Goal: Transaction & Acquisition: Obtain resource

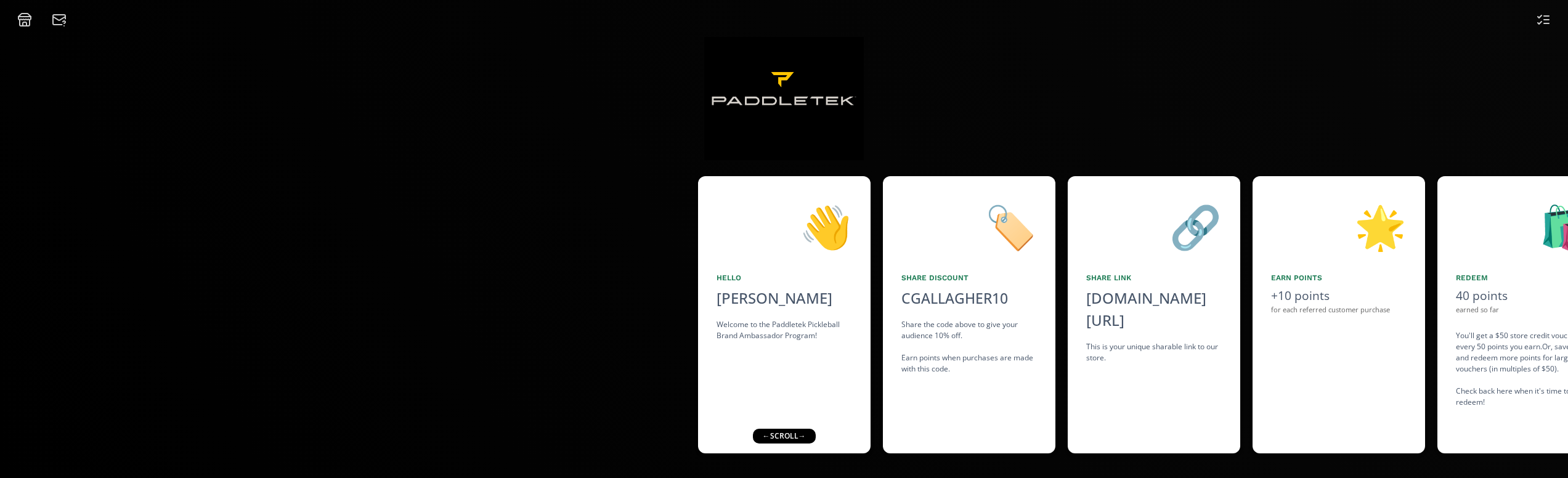
click at [791, 368] on div "👋 Hello [PERSON_NAME] Welcome to the Paddletek Pickleball Brand Ambassador Prog…" at bounding box center [784, 315] width 173 height 277
click at [793, 351] on div "👋 Hello [PERSON_NAME] Welcome to the Paddletek Pickleball Brand Ambassador Prog…" at bounding box center [784, 315] width 173 height 277
click at [777, 435] on div "← scroll →" at bounding box center [784, 436] width 63 height 14
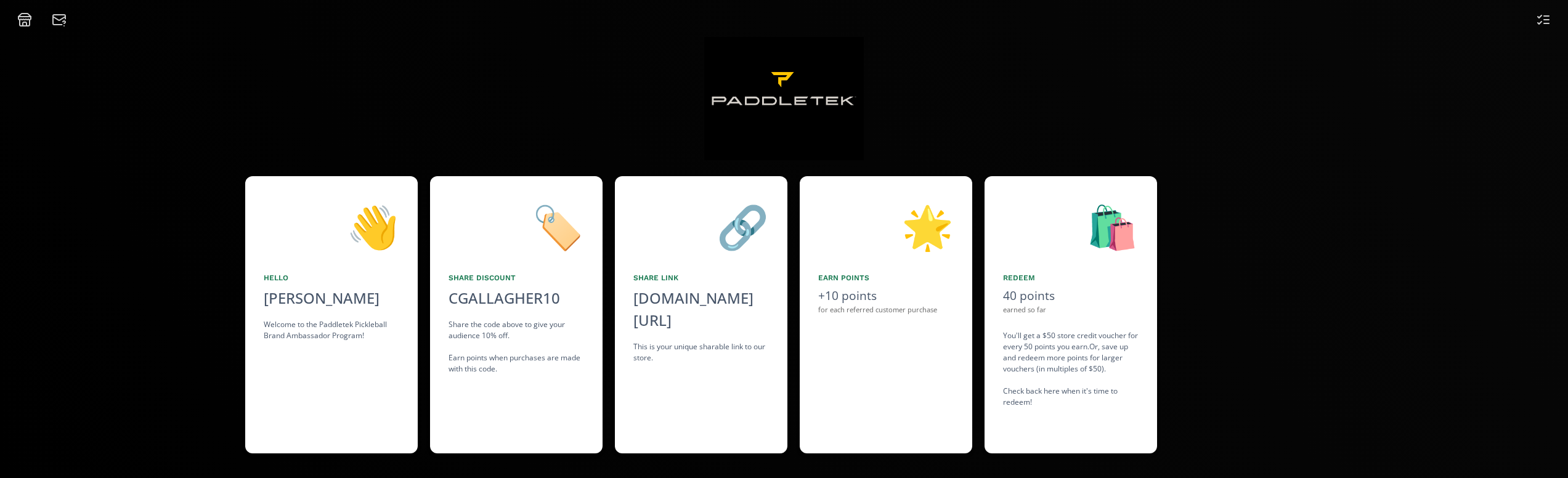
scroll to position [0, 721]
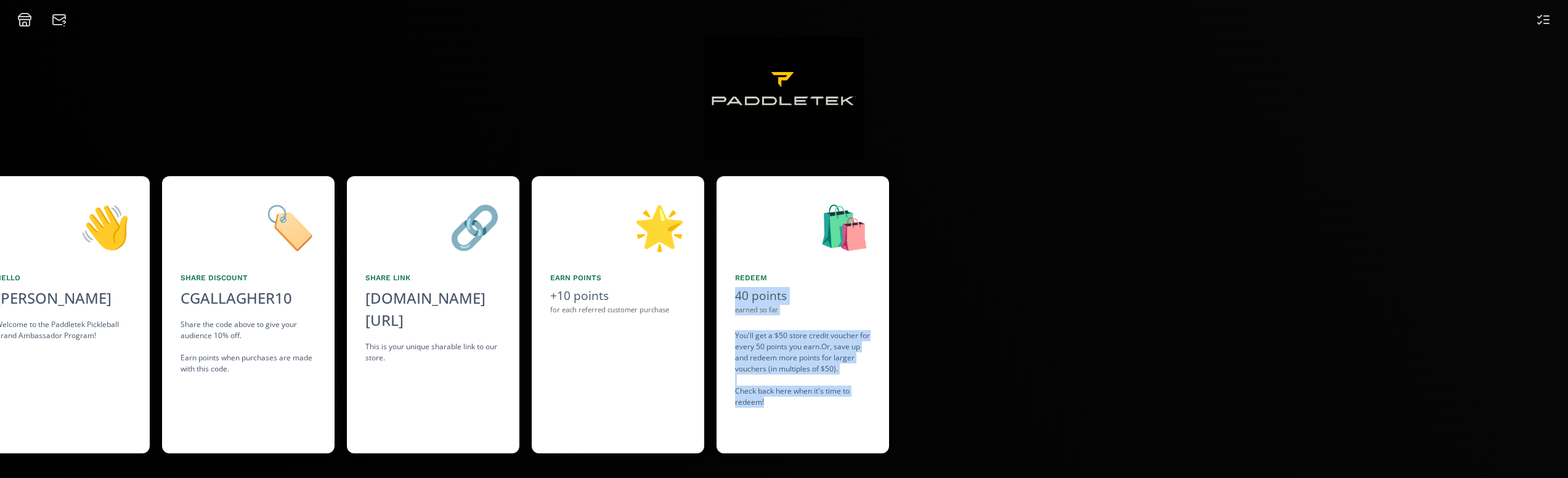
drag, startPoint x: 1296, startPoint y: 365, endPoint x: 1055, endPoint y: 392, distance: 242.5
click at [1055, 392] on div "👋 Hello [PERSON_NAME] Welcome to the Paddletek Pickleball Brand Ambassador Prog…" at bounding box center [784, 315] width 1568 height 290
click at [632, 391] on div "🌟 Earn points +10 points for each referred customer purchase" at bounding box center [618, 315] width 173 height 277
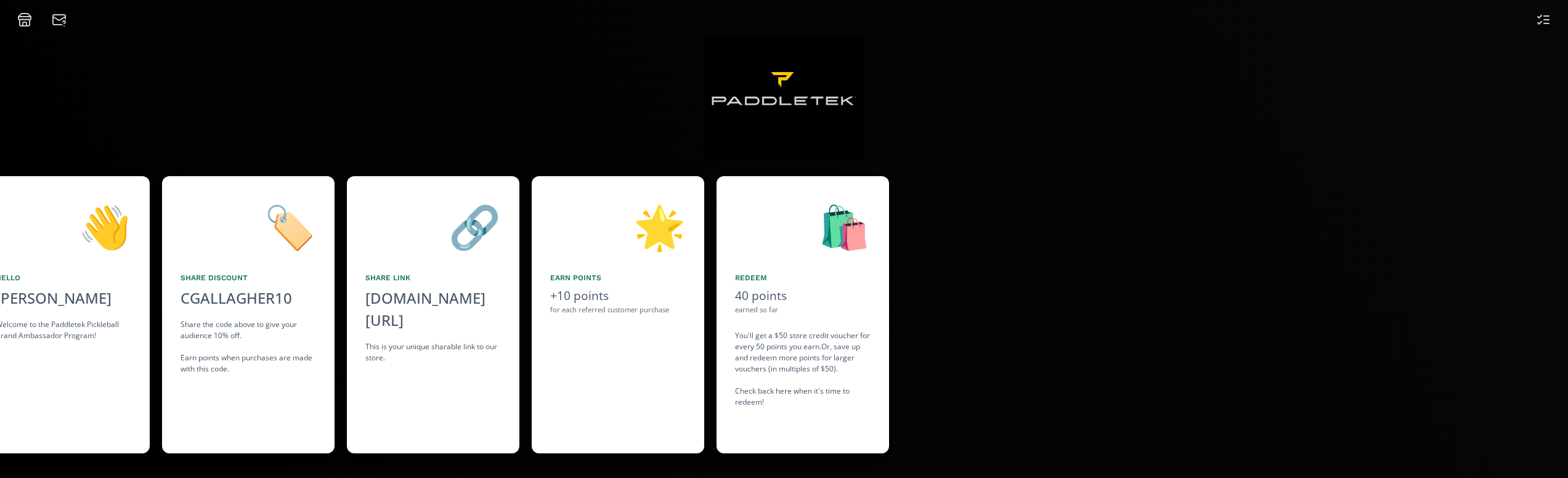
click at [594, 276] on div "Earn points" at bounding box center [617, 278] width 135 height 11
click at [598, 316] on div "for each referred customer purchase" at bounding box center [617, 310] width 135 height 11
click at [600, 316] on div "for each referred customer purchase" at bounding box center [617, 310] width 135 height 11
click at [804, 431] on div "🛍️ Redeem 40 points earned so far You'll get a $50 store credit voucher for eve…" at bounding box center [803, 315] width 173 height 277
click at [824, 298] on div "40 points" at bounding box center [803, 296] width 135 height 18
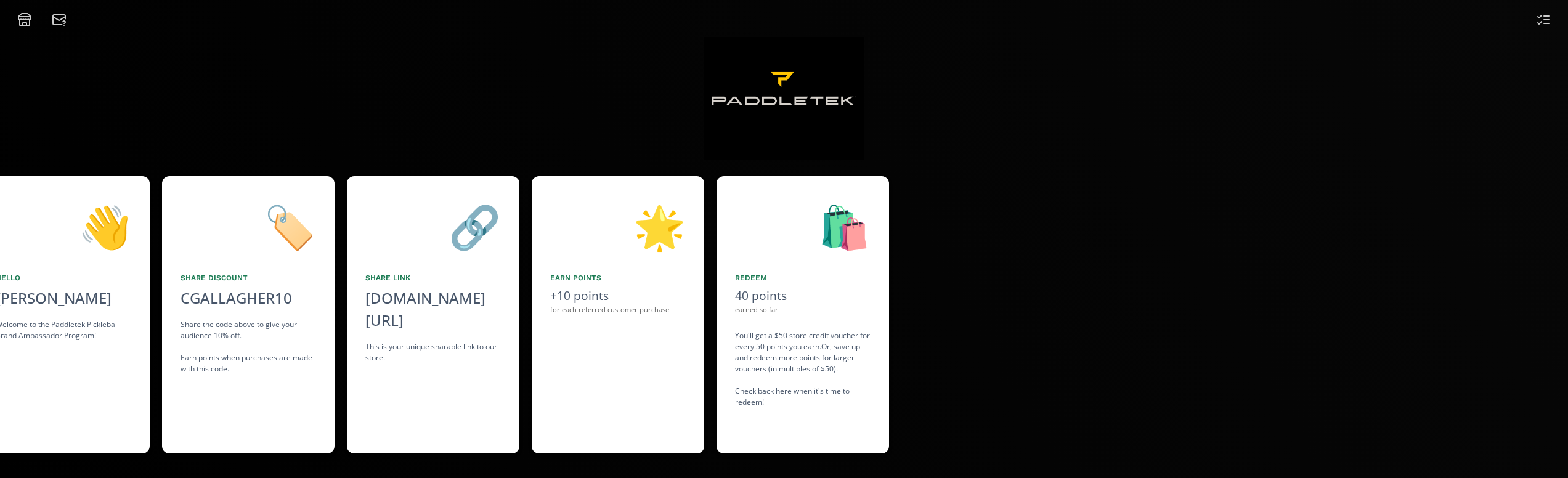
click at [824, 298] on div "40 points" at bounding box center [803, 296] width 135 height 18
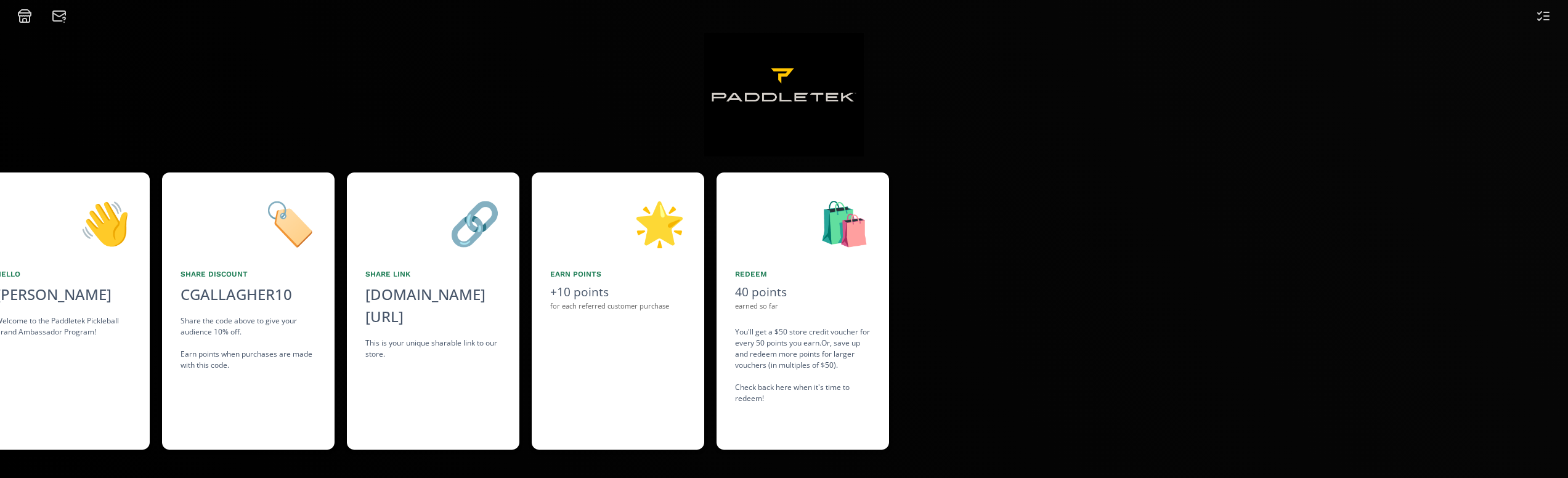
scroll to position [0, 0]
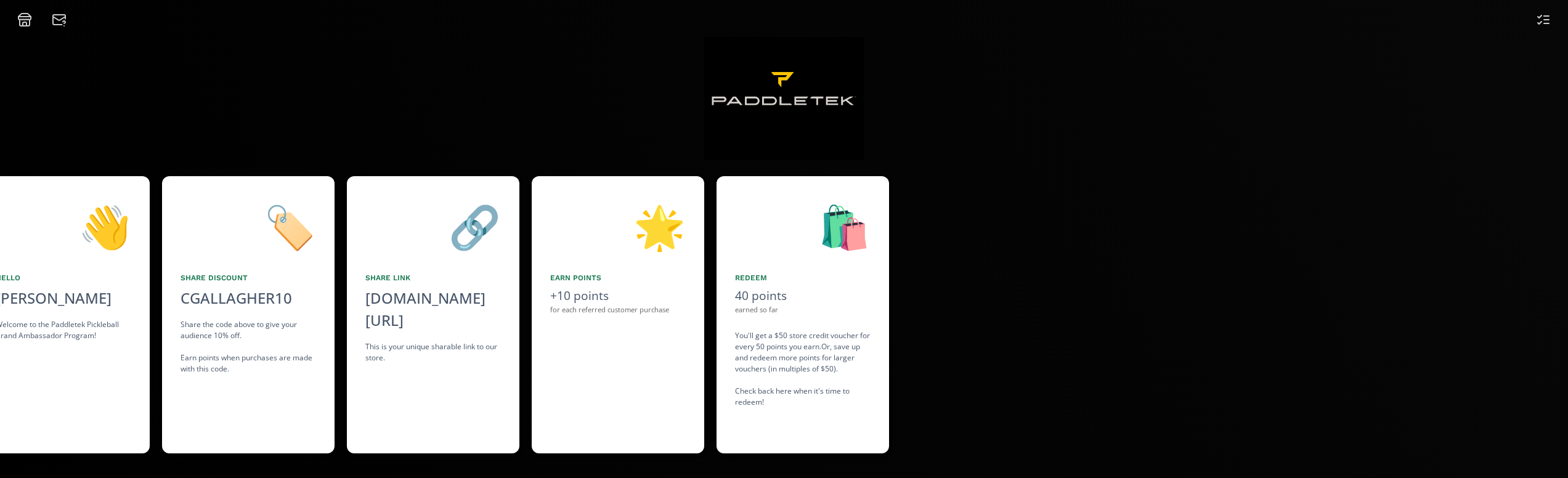
click at [61, 22] on icon at bounding box center [59, 20] width 14 height 14
